Goal: Transaction & Acquisition: Purchase product/service

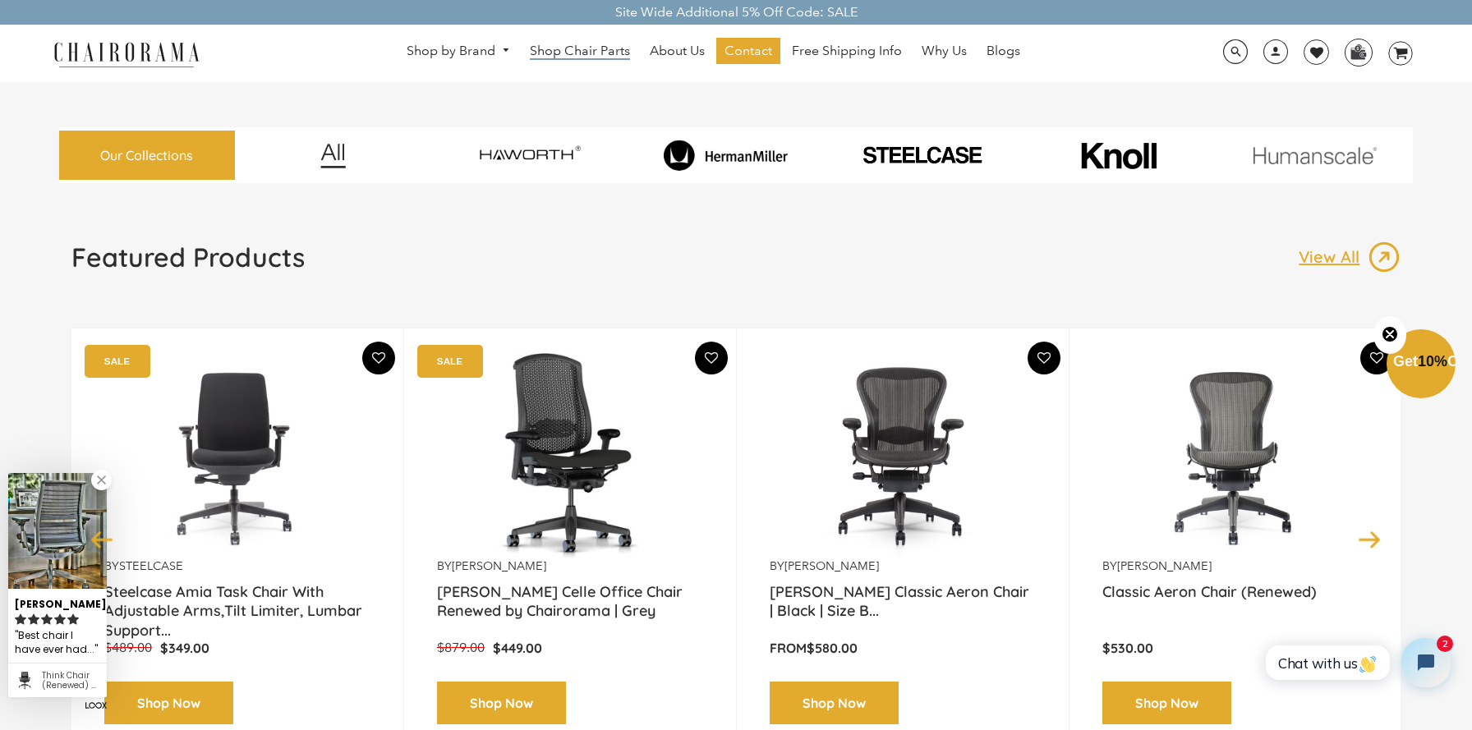
click at [592, 47] on span "Shop Chair Parts" at bounding box center [580, 51] width 100 height 17
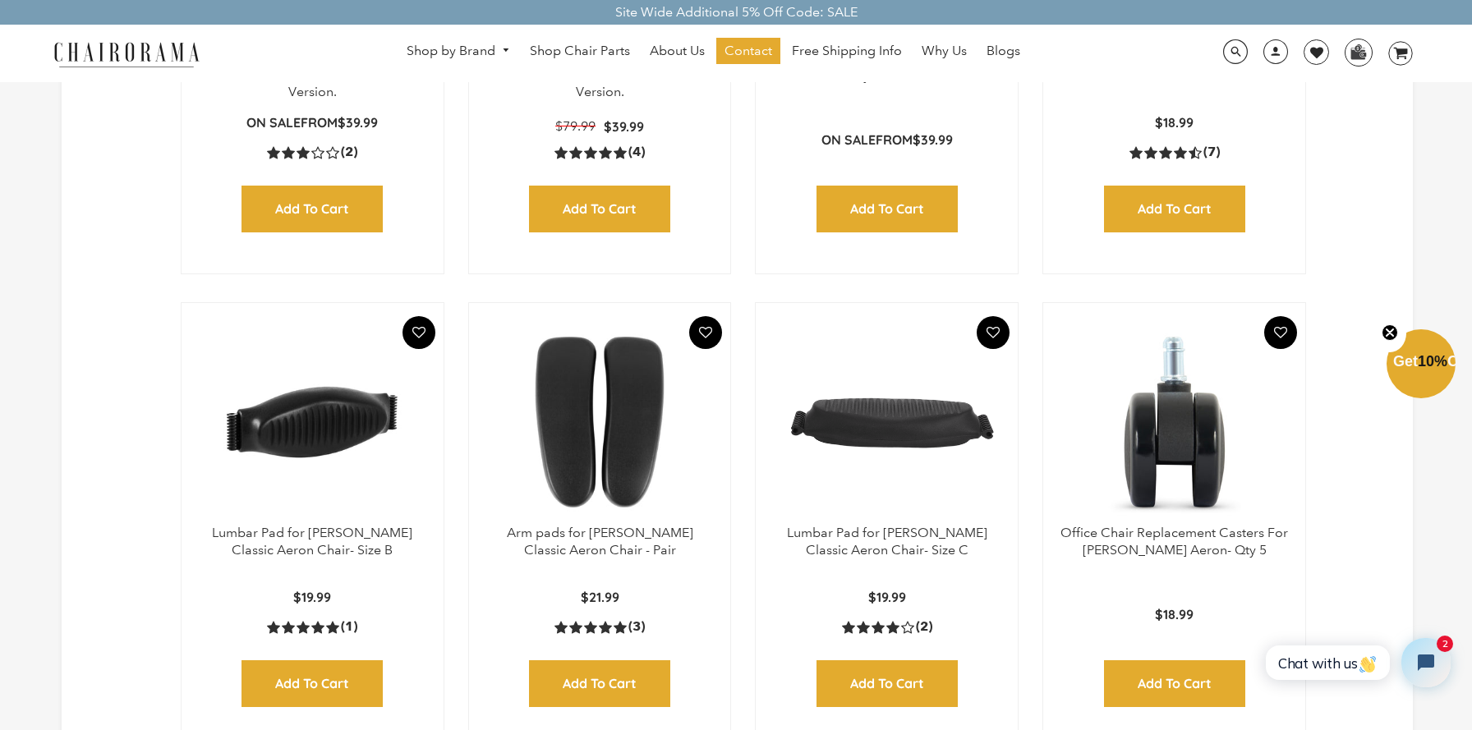
click at [298, 432] on img at bounding box center [312, 422] width 229 height 205
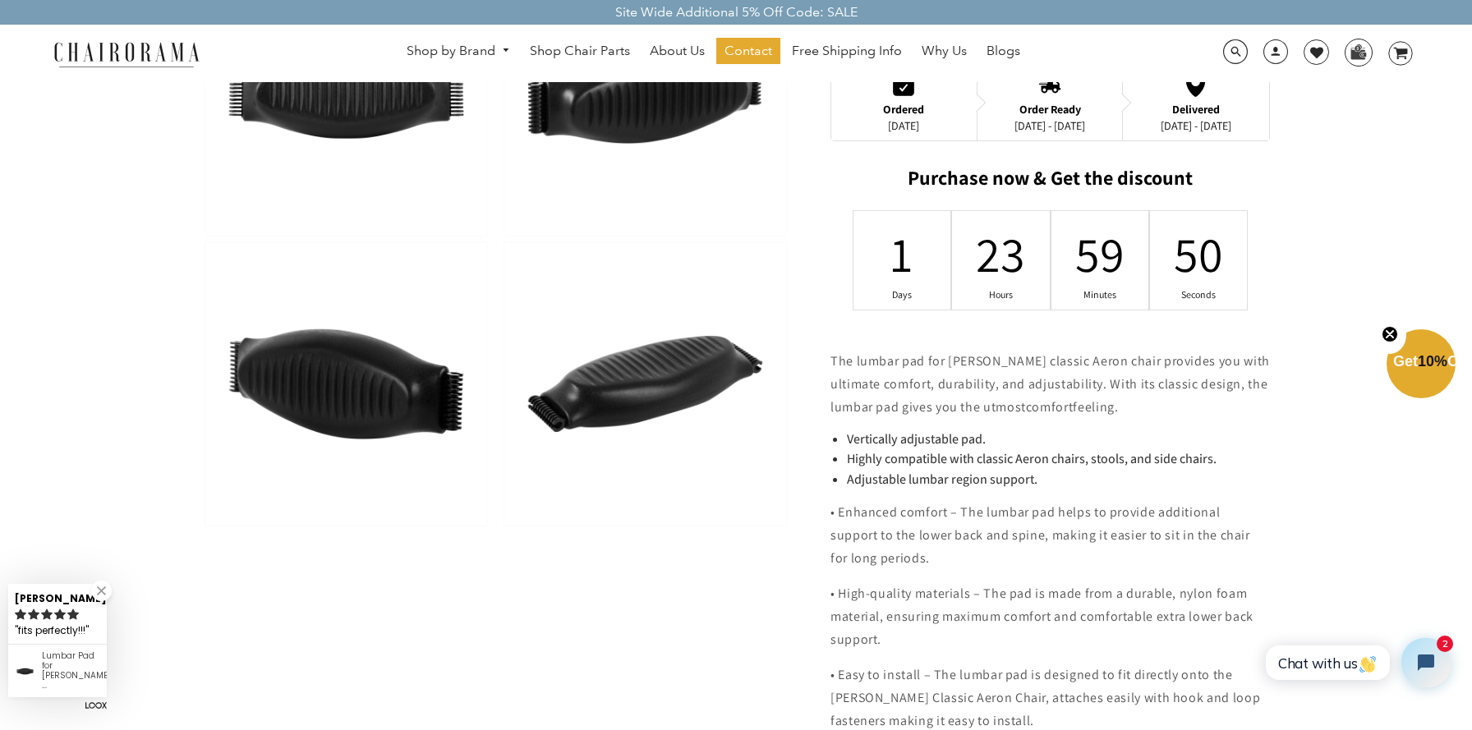
scroll to position [679, 0]
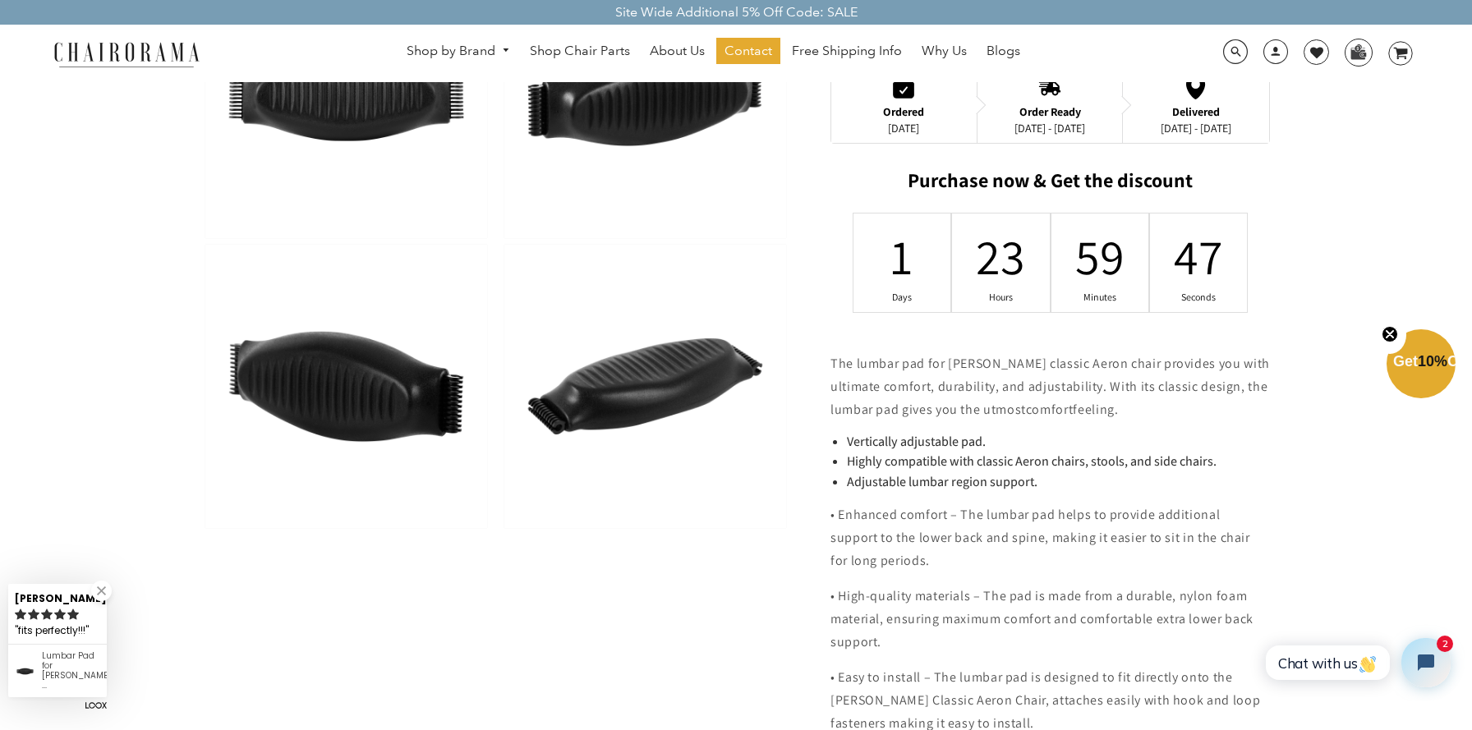
click at [932, 513] on p "• Enhanced comfort – The lumbar pad helps to provide additional support to the …" at bounding box center [1050, 538] width 439 height 69
click at [977, 355] on span "The lumbar pad for Herman Miller's classic Aeron chair provides you with ultima…" at bounding box center [1050, 386] width 439 height 63
click at [1056, 585] on p "• High-quality materials – The pad is made from a durable, nylon foam material,…" at bounding box center [1050, 619] width 439 height 69
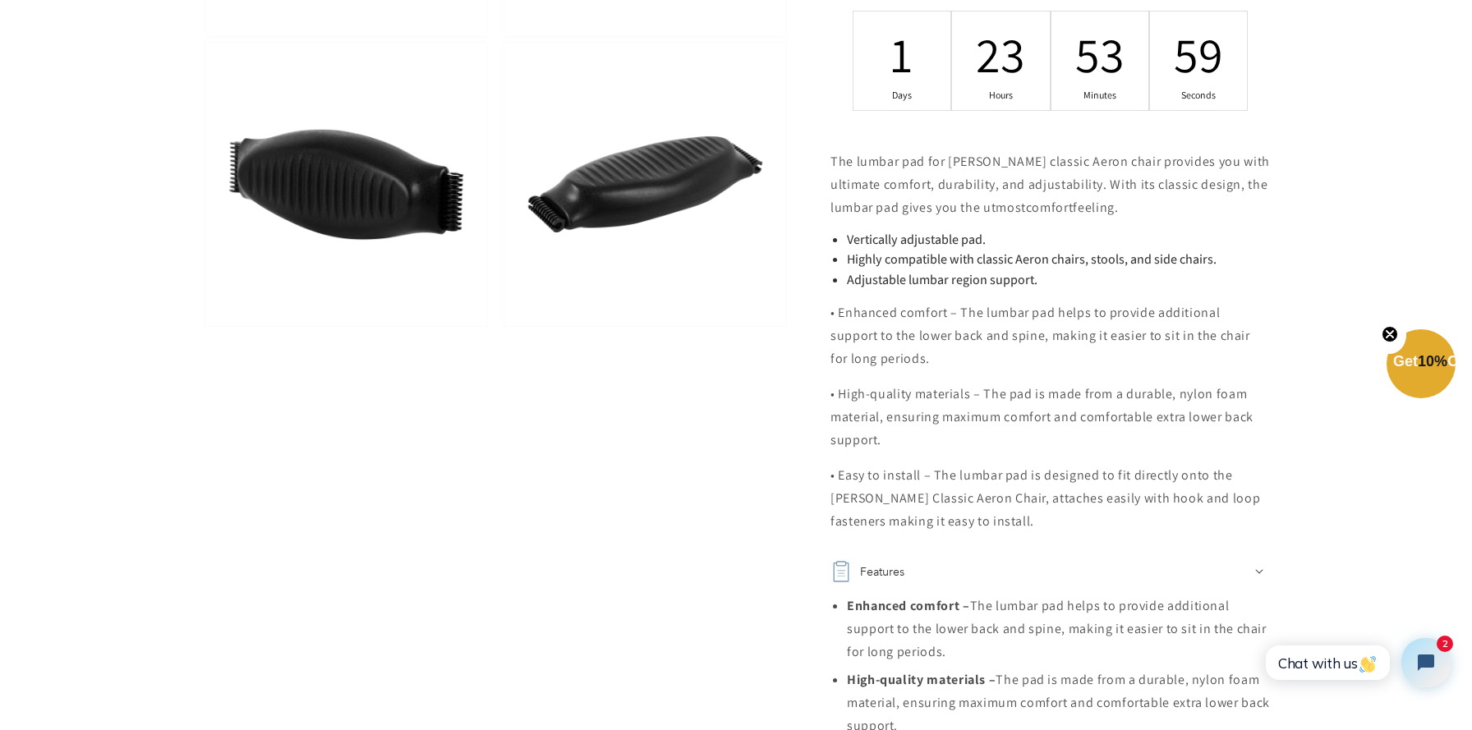
scroll to position [883, 0]
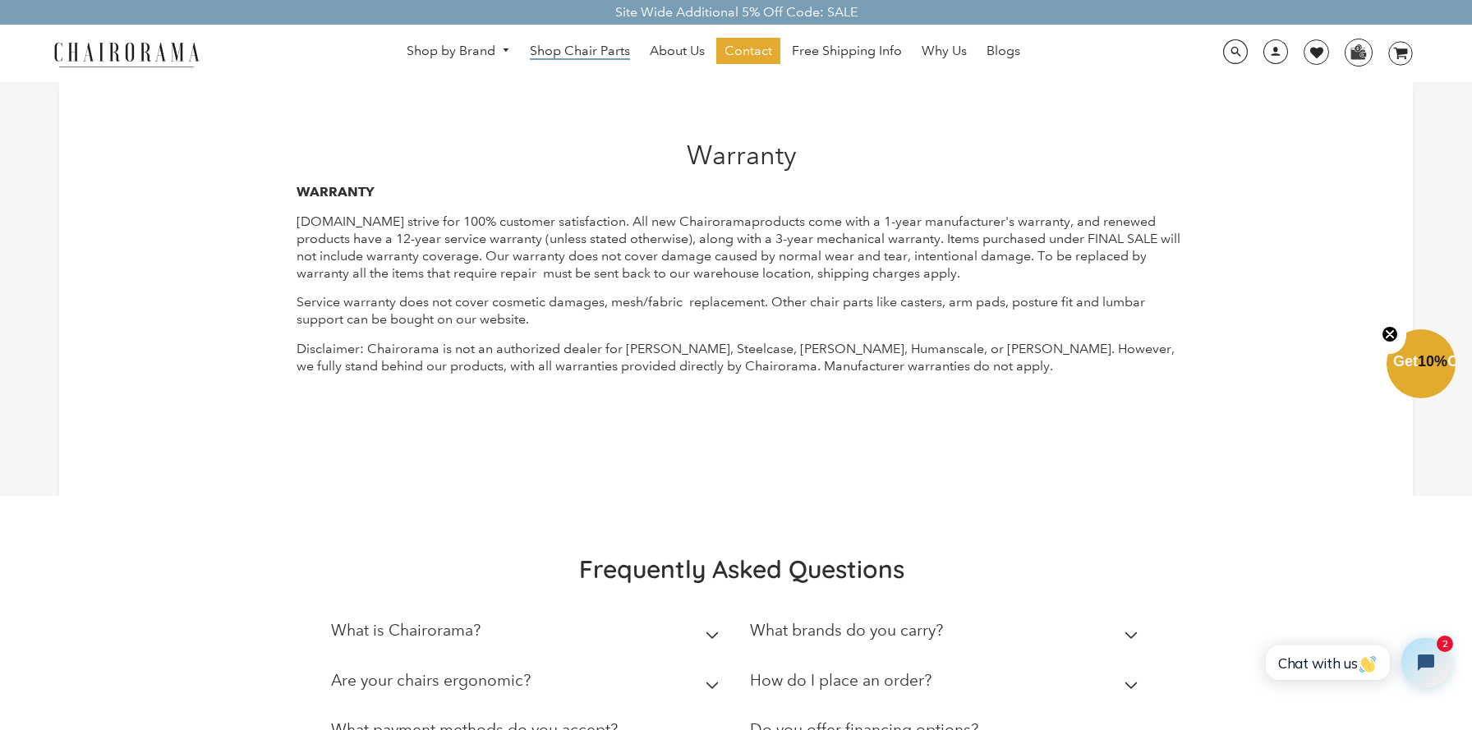
click at [583, 52] on span "Shop Chair Parts" at bounding box center [580, 51] width 100 height 17
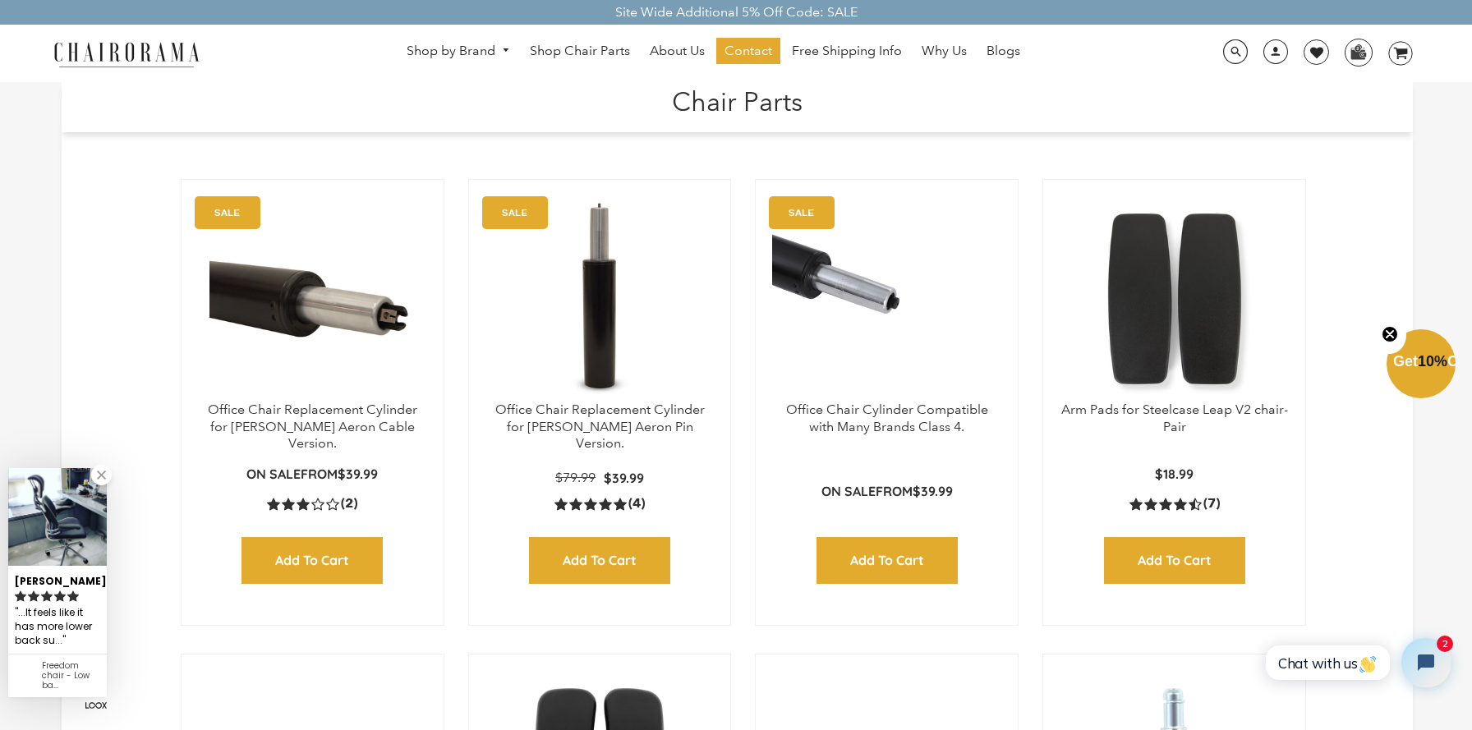
click at [98, 481] on link at bounding box center [101, 475] width 21 height 21
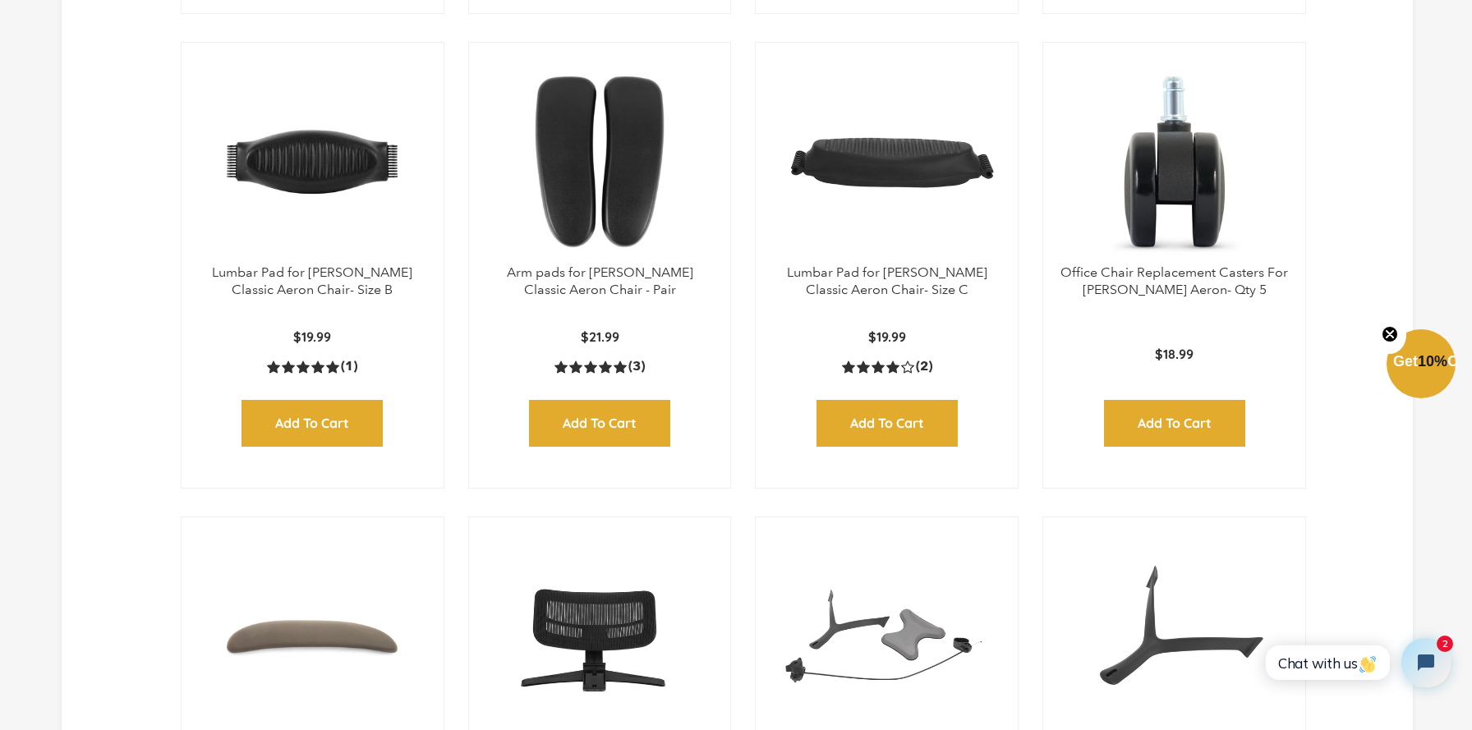
scroll to position [635, 0]
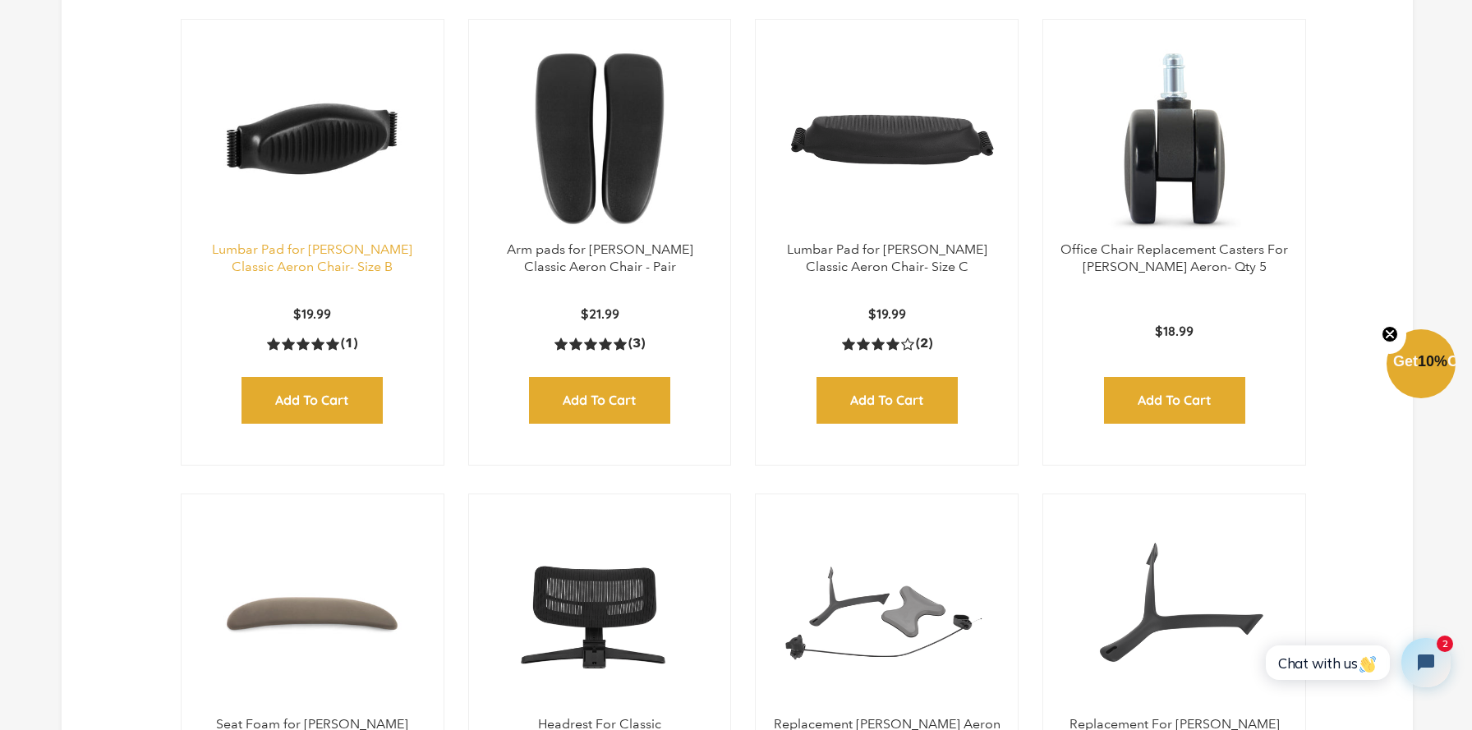
click at [306, 269] on link "Lumbar Pad for [PERSON_NAME] Classic Aeron Chair- Size B" at bounding box center [312, 258] width 200 height 33
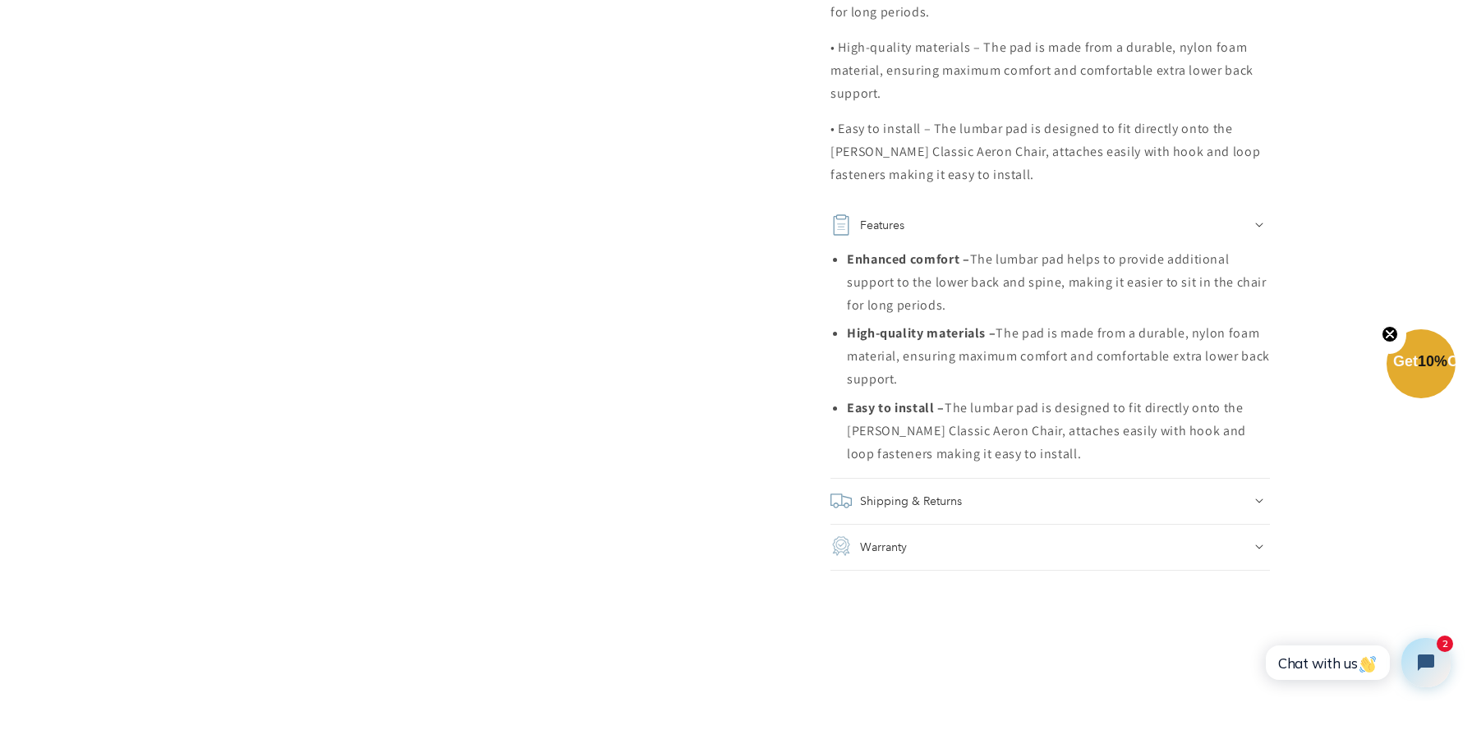
scroll to position [1229, 0]
click at [985, 489] on div "Shipping & Returns" at bounding box center [1050, 500] width 439 height 23
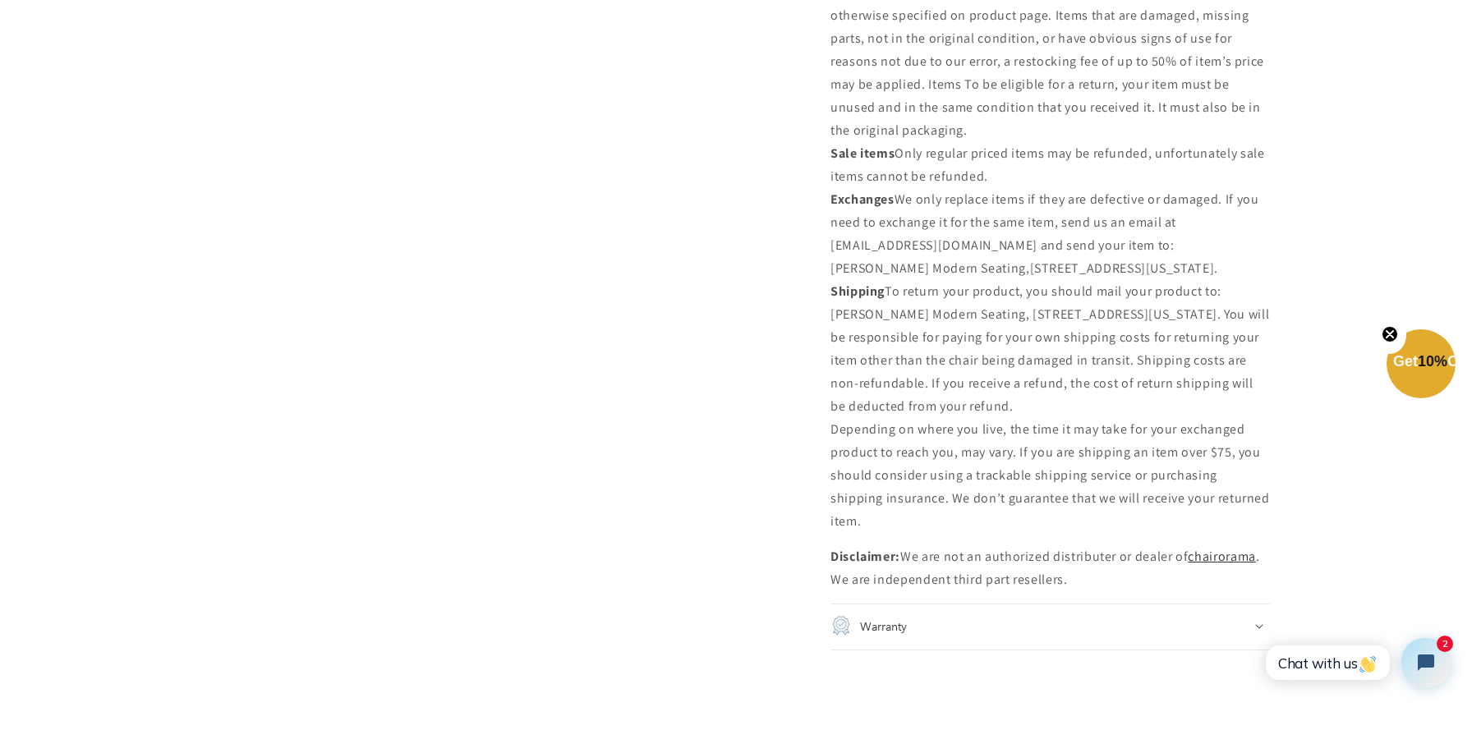
scroll to position [2536, 0]
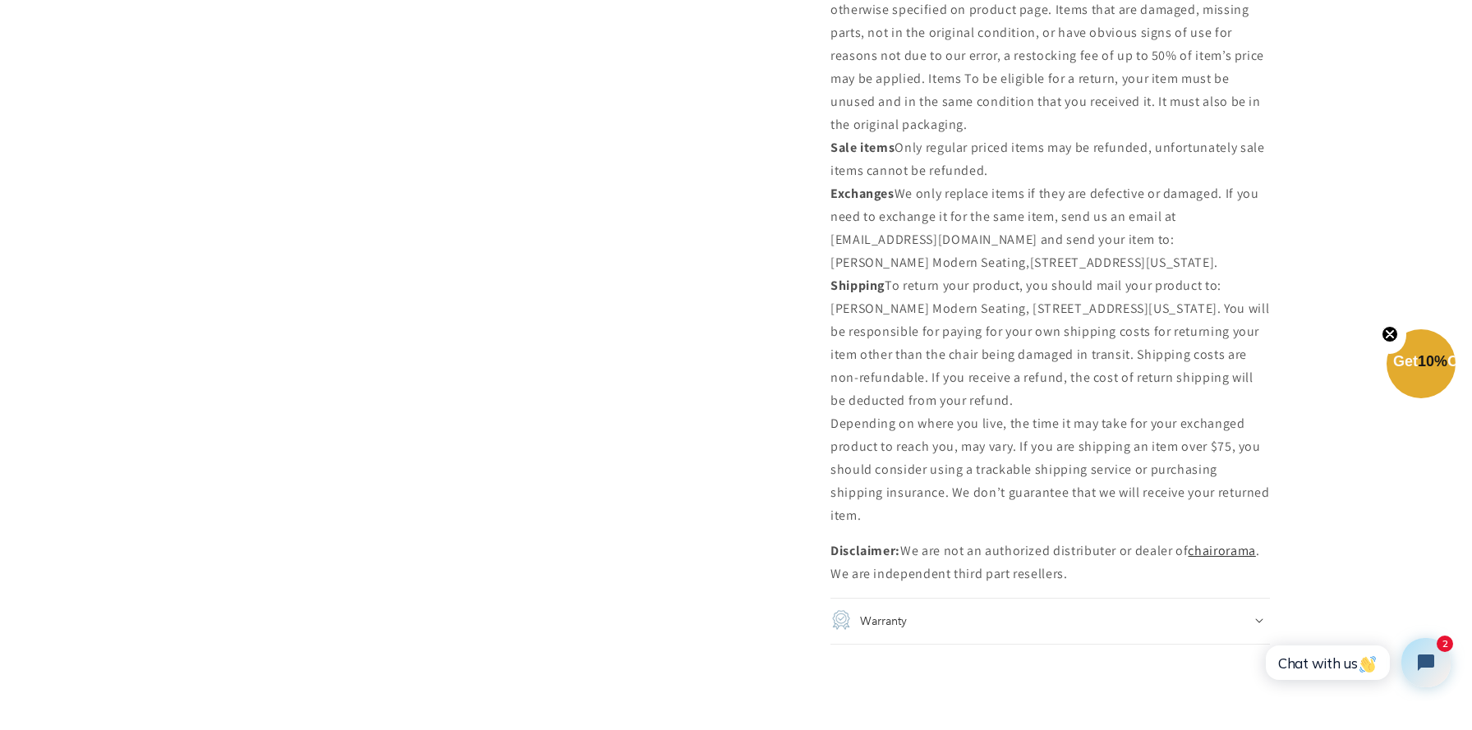
click at [949, 598] on summary "Warranty" at bounding box center [1050, 621] width 439 height 46
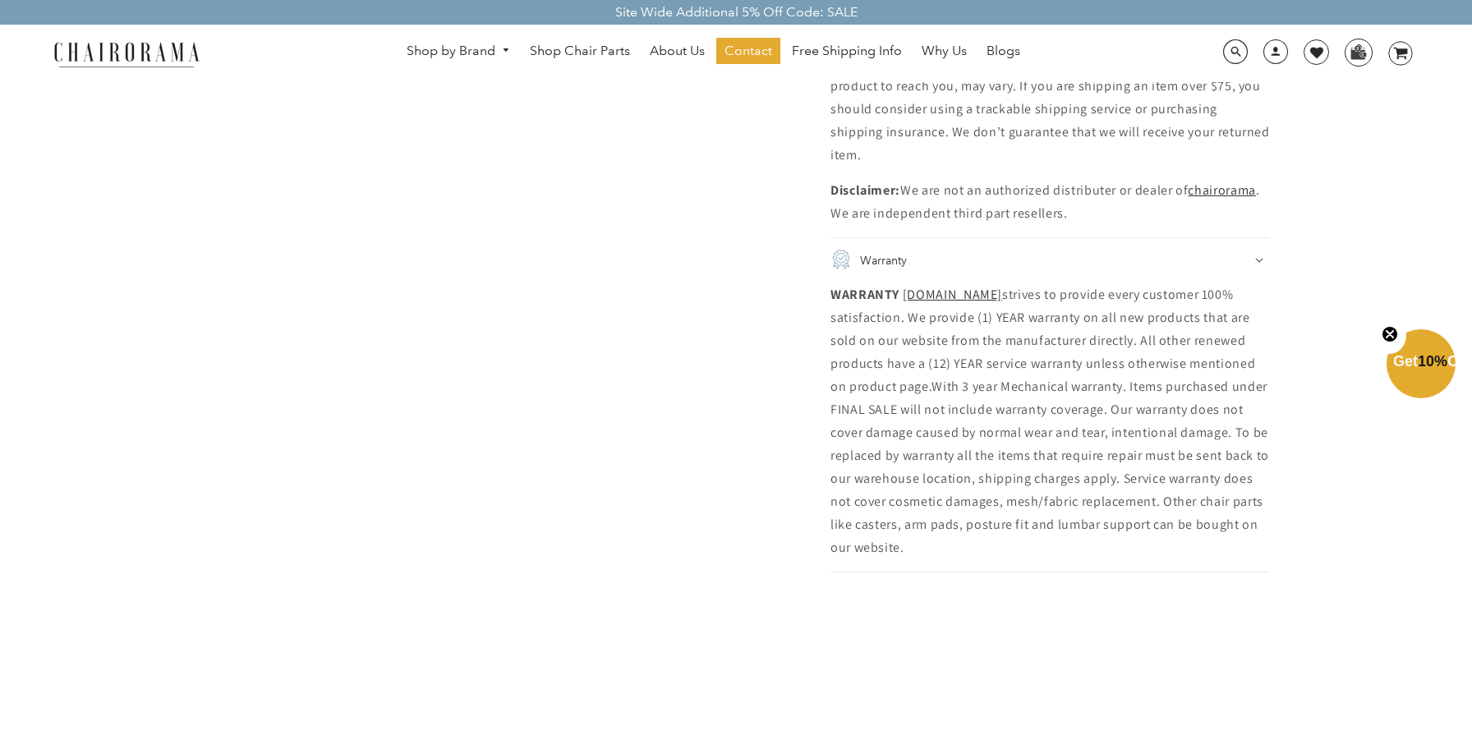
scroll to position [2886, 0]
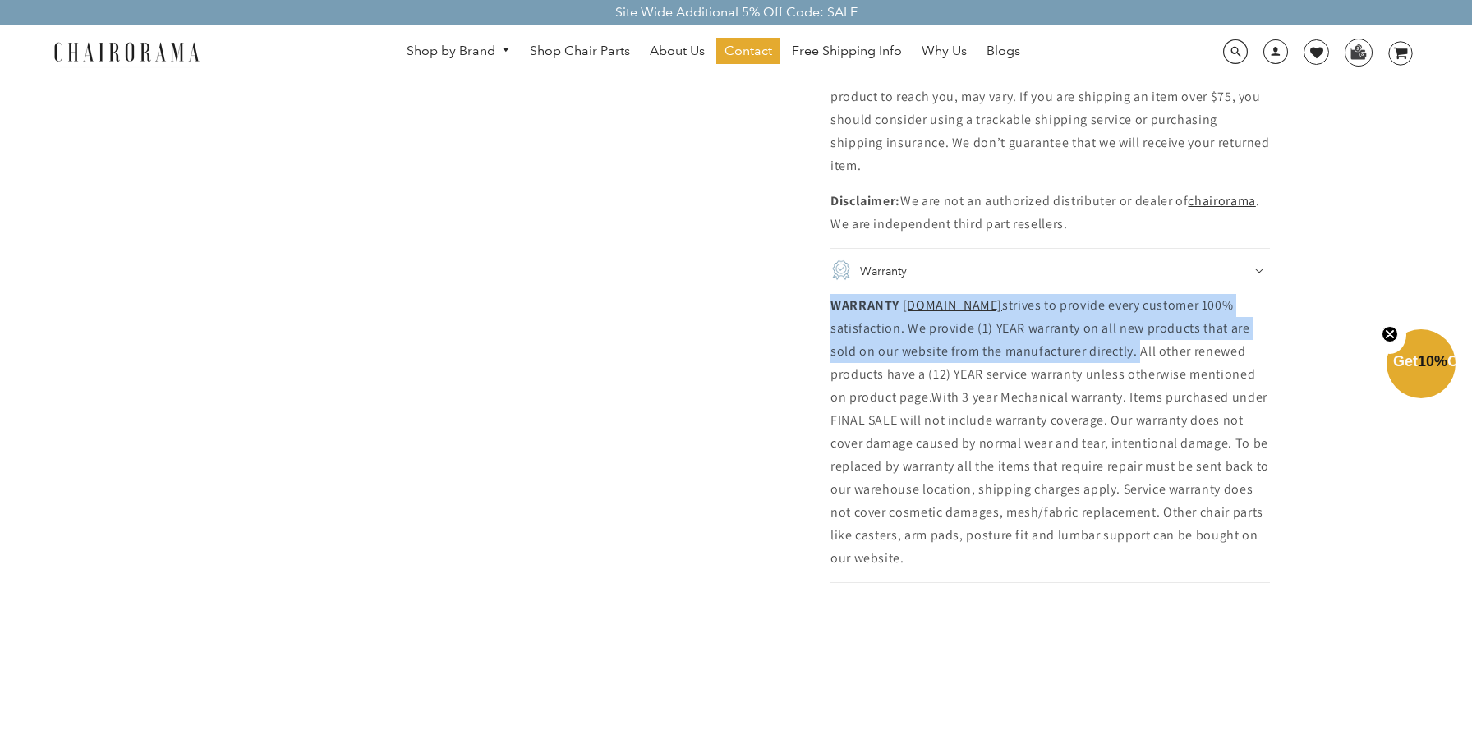
drag, startPoint x: 830, startPoint y: 240, endPoint x: 1158, endPoint y: 286, distance: 331.8
click at [1158, 294] on p "WARRANTY WWW.CHAIRORAMA.COM strives to provide every customer 100% satisfaction…" at bounding box center [1050, 432] width 439 height 276
copy p "WARRANTY WWW.CHAIRORAMA.COM strives to provide every customer 100% satisfaction…"
click at [872, 294] on p "WARRANTY WWW.CHAIRORAMA.COM strives to provide every customer 100% satisfaction…" at bounding box center [1050, 432] width 439 height 276
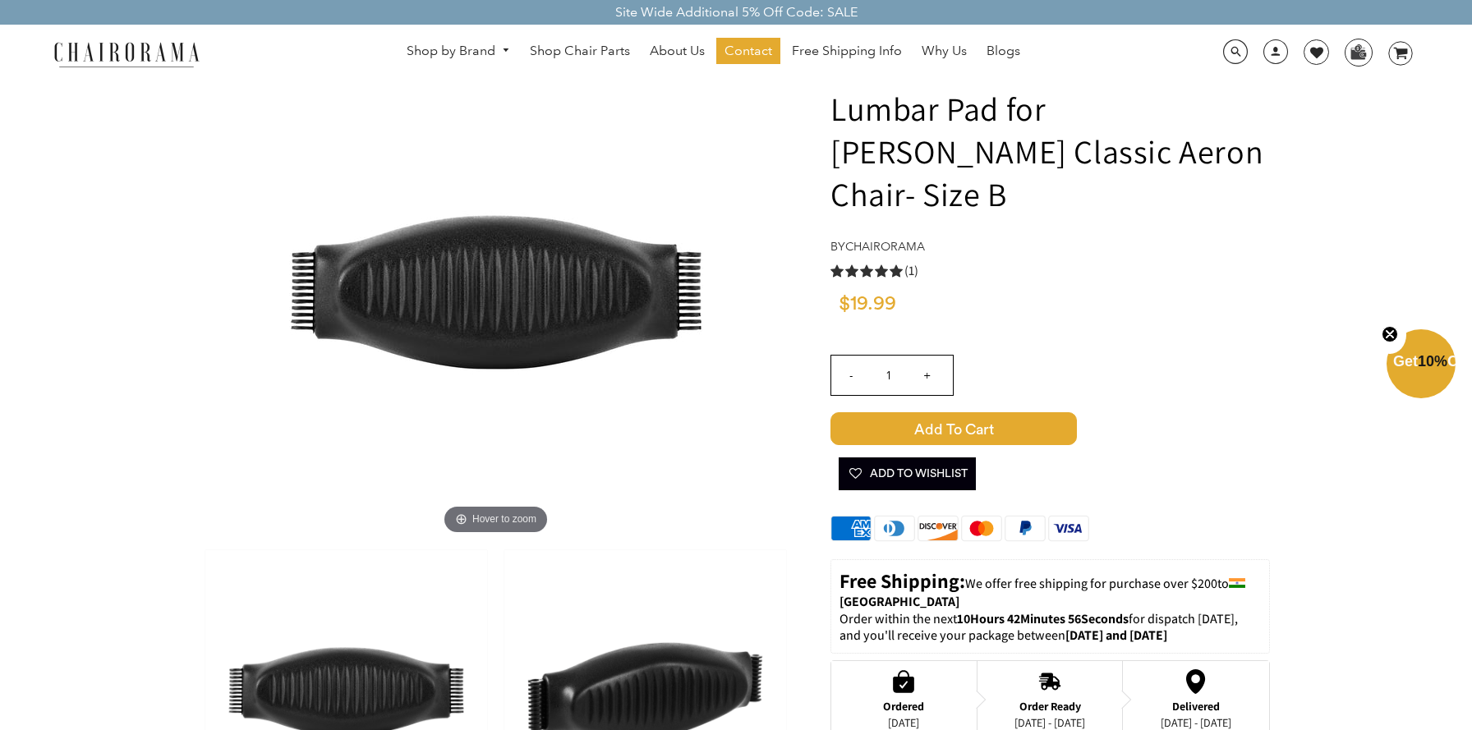
scroll to position [0, 0]
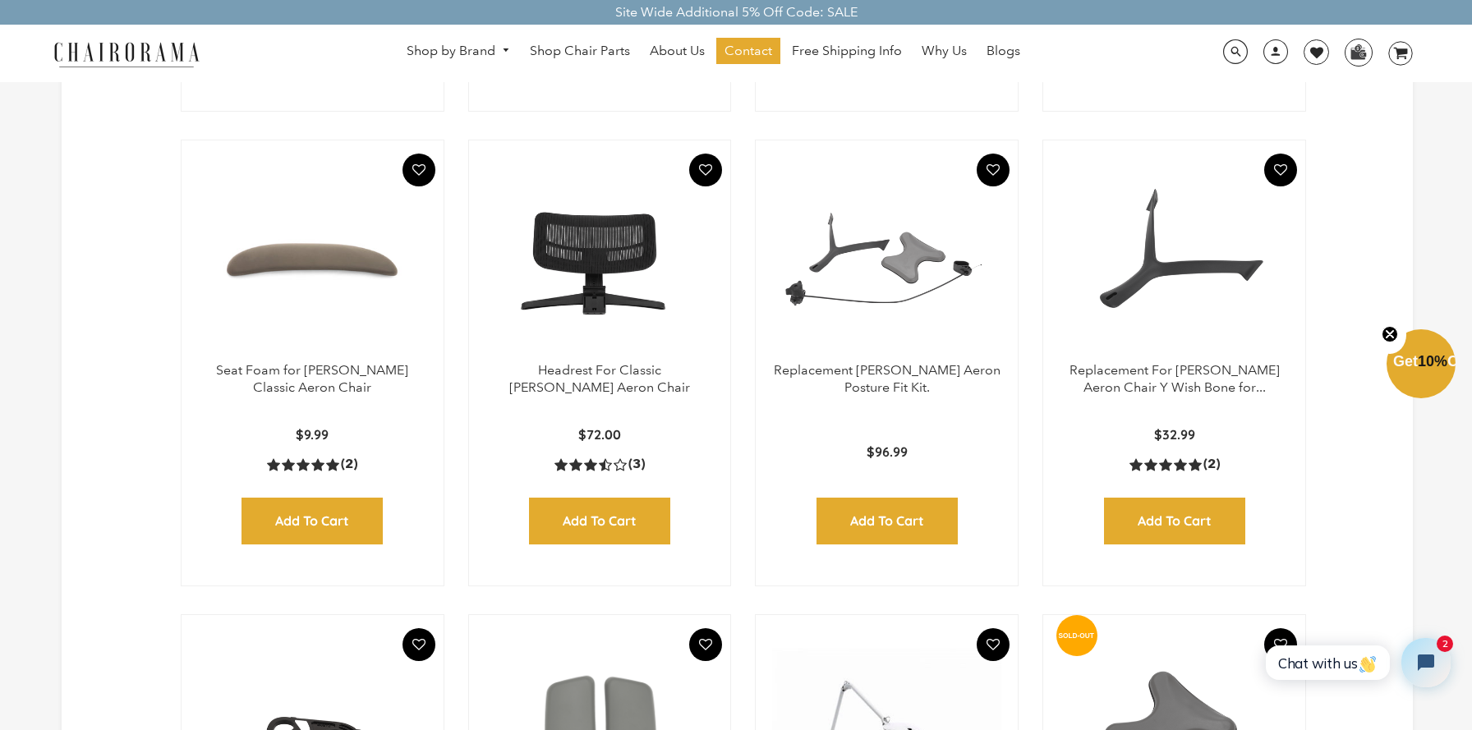
scroll to position [988, 0]
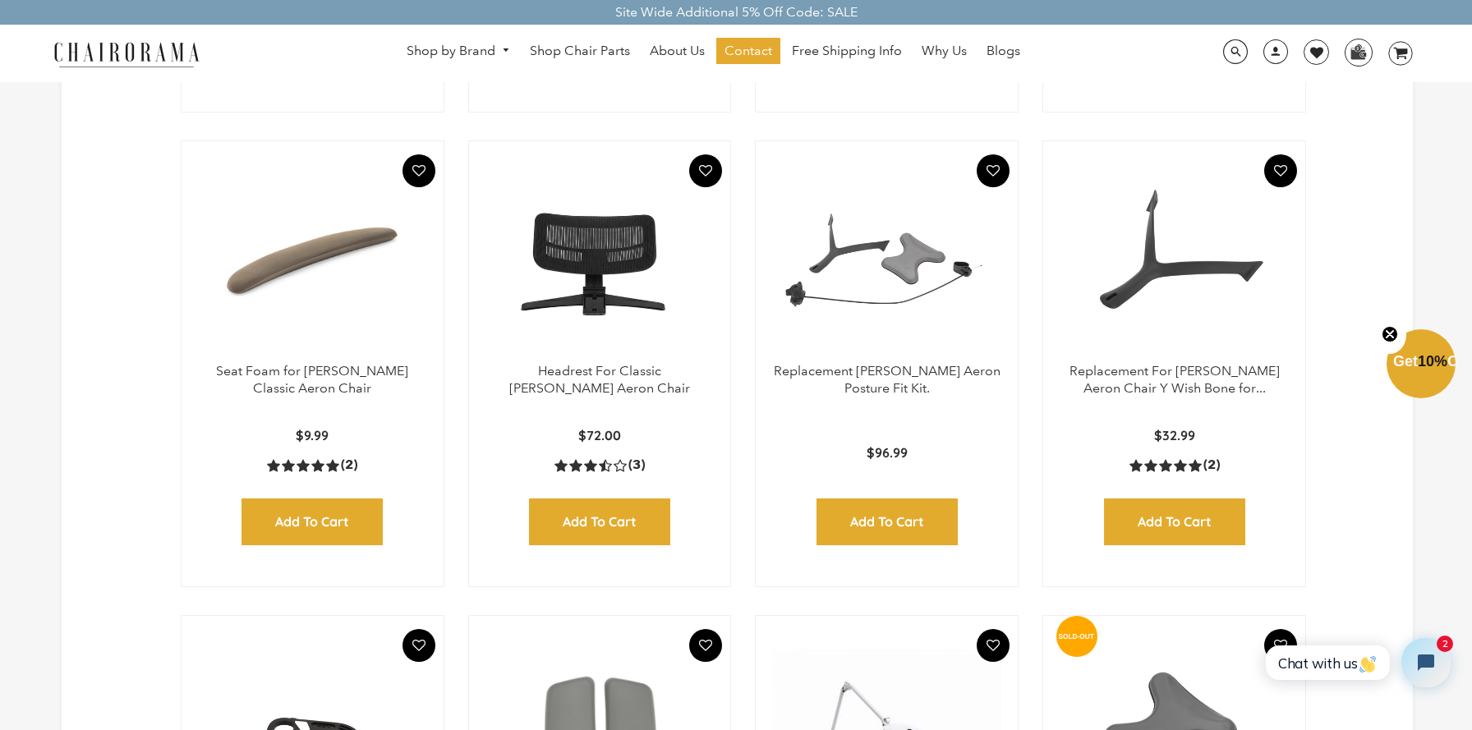
click at [328, 270] on img at bounding box center [312, 260] width 229 height 205
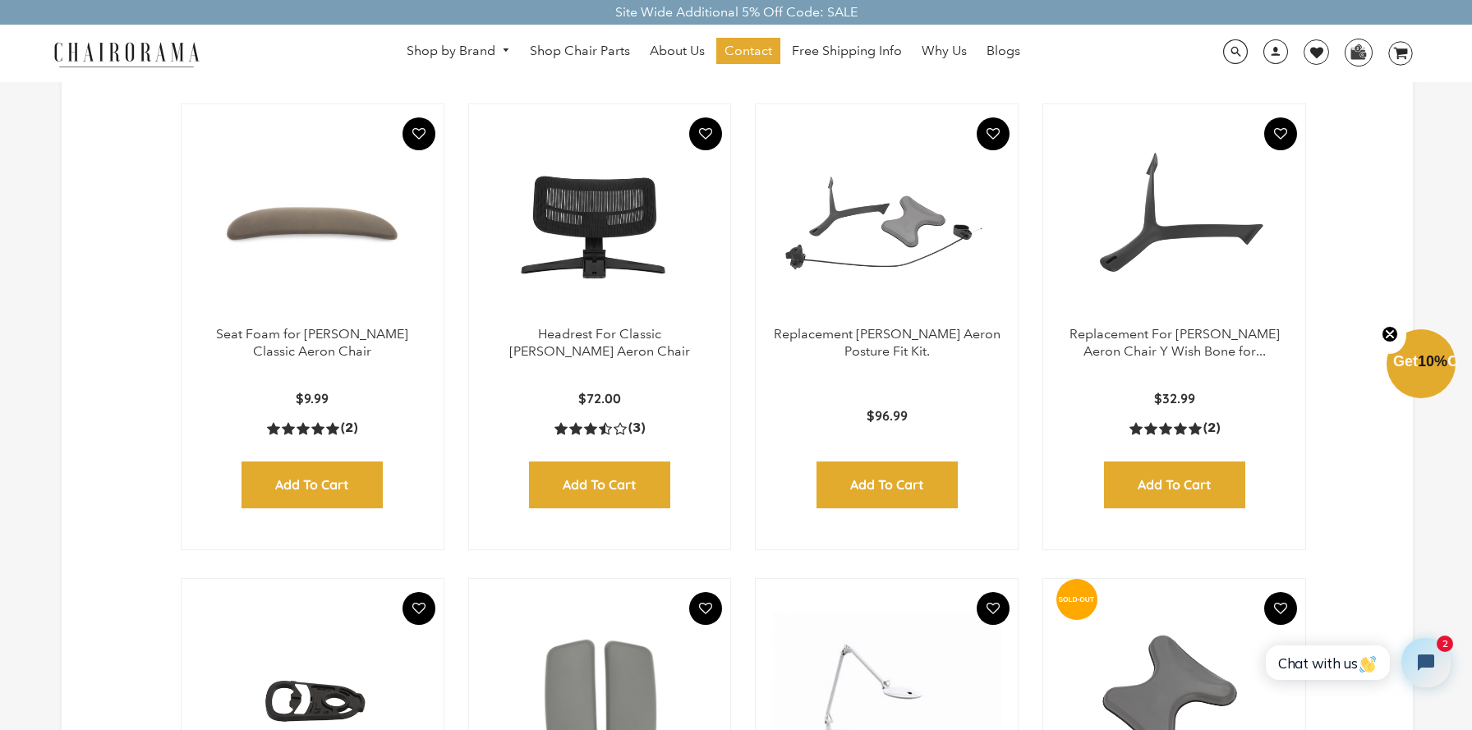
scroll to position [907, 0]
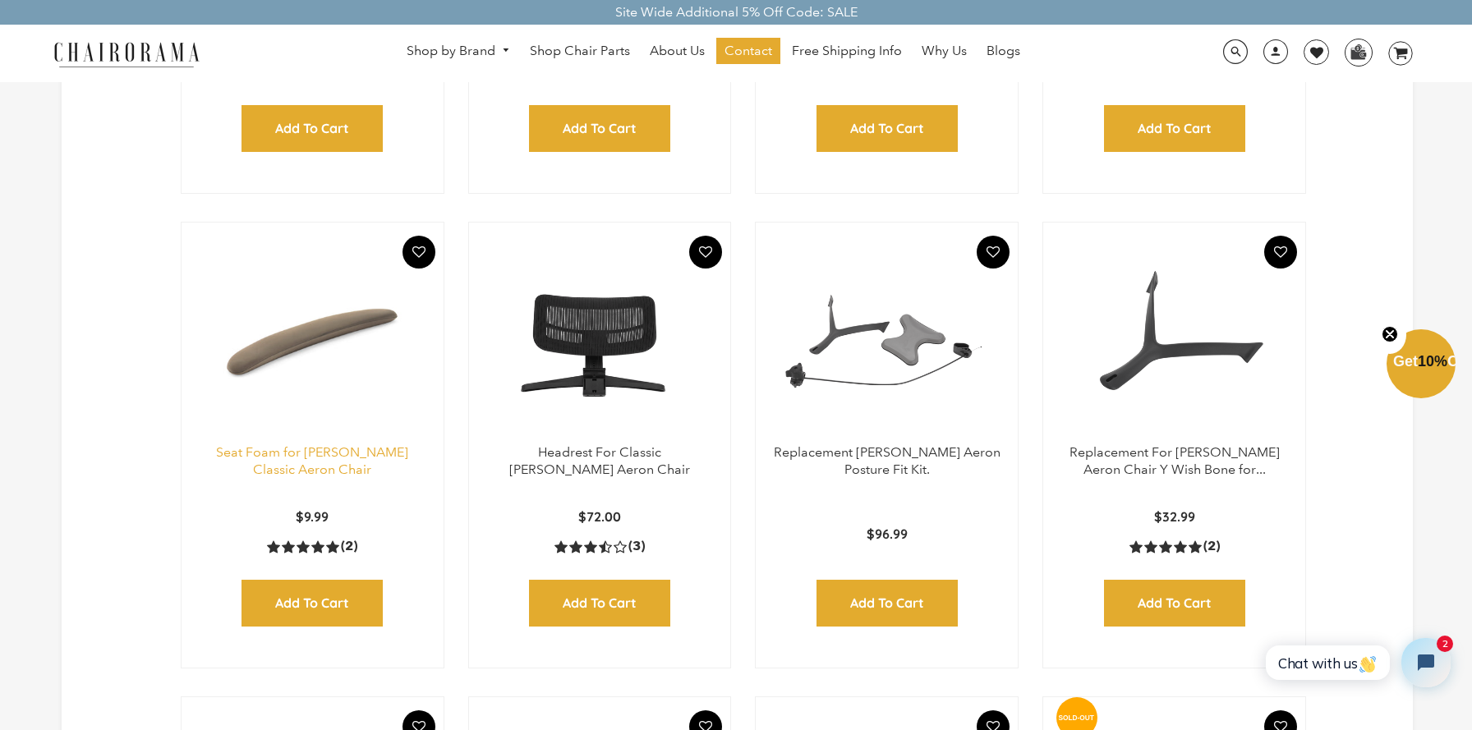
click at [296, 453] on link "Seat Foam for [PERSON_NAME] Classic Aeron Chair" at bounding box center [312, 460] width 192 height 33
